Goal: Find specific page/section: Find specific page/section

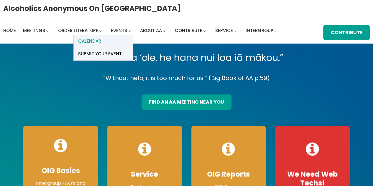
click at [109, 42] on link "Calendar" at bounding box center [103, 41] width 59 height 13
click at [96, 42] on span "Calendar" at bounding box center [89, 41] width 23 height 8
click at [96, 41] on span "Calendar" at bounding box center [89, 41] width 23 height 8
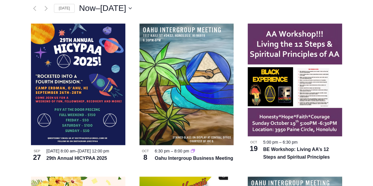
scroll to position [184, 0]
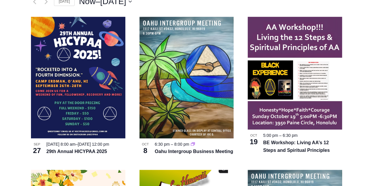
drag, startPoint x: 375, startPoint y: 13, endPoint x: 377, endPoint y: 24, distance: 10.9
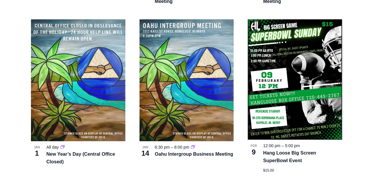
scroll to position [680, 0]
